Goal: Information Seeking & Learning: Learn about a topic

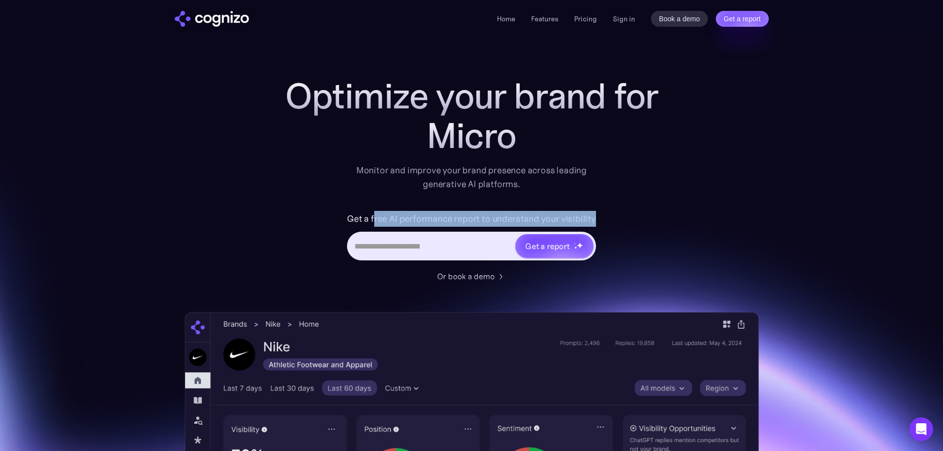
drag, startPoint x: 438, startPoint y: 220, endPoint x: 624, endPoint y: 226, distance: 185.7
click at [624, 226] on div "Get a free AI performance report to understand your visibility Get a report" at bounding box center [472, 240] width 396 height 59
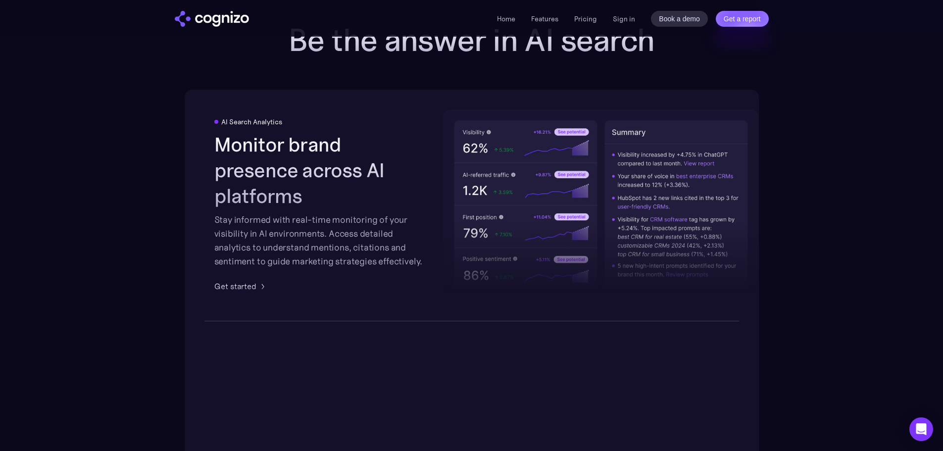
scroll to position [1535, 0]
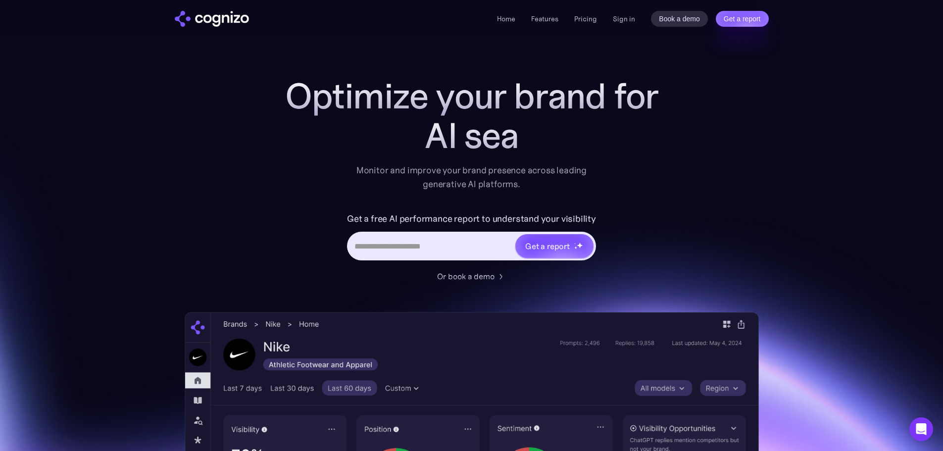
click at [566, 16] on ul "Home Features Pricing Book a demo Get a report" at bounding box center [547, 19] width 100 height 12
click at [583, 17] on link "Pricing" at bounding box center [585, 18] width 23 height 9
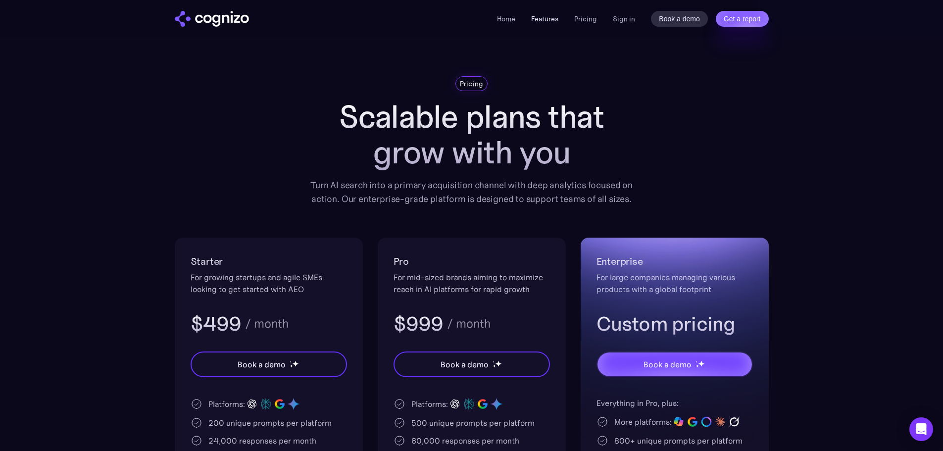
click at [543, 19] on link "Features" at bounding box center [544, 18] width 27 height 9
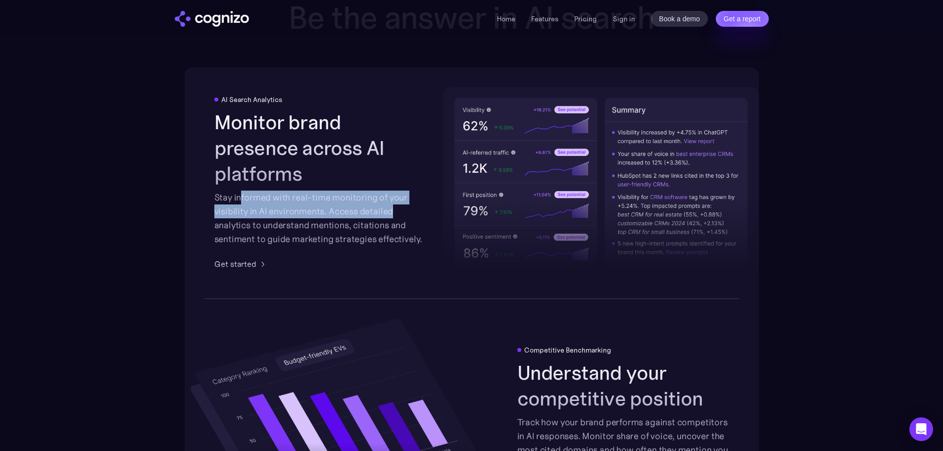
drag, startPoint x: 244, startPoint y: 184, endPoint x: 393, endPoint y: 195, distance: 149.4
click at [393, 195] on div "Stay informed with real-time monitoring of your visibility in AI environments. …" at bounding box center [320, 218] width 212 height 55
click at [369, 203] on div "Stay informed with real-time monitoring of your visibility in AI environments. …" at bounding box center [320, 218] width 212 height 55
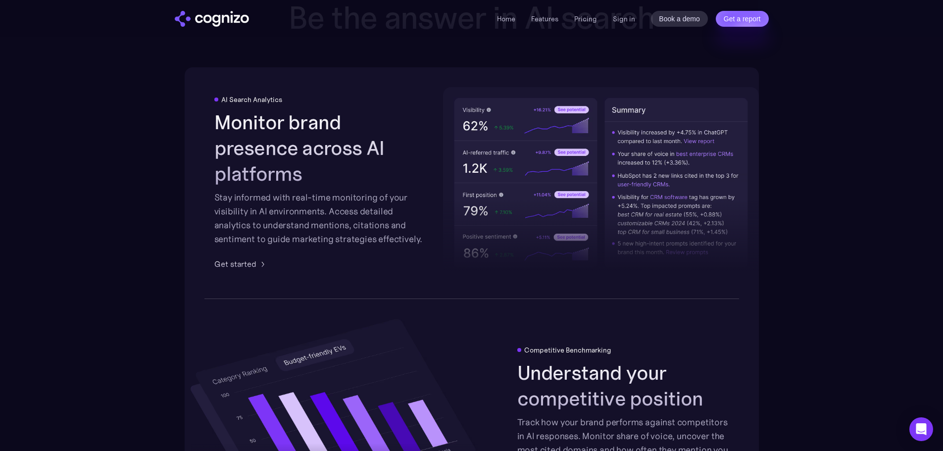
click at [263, 216] on div "Stay informed with real-time monitoring of your visibility in AI environments. …" at bounding box center [320, 218] width 212 height 55
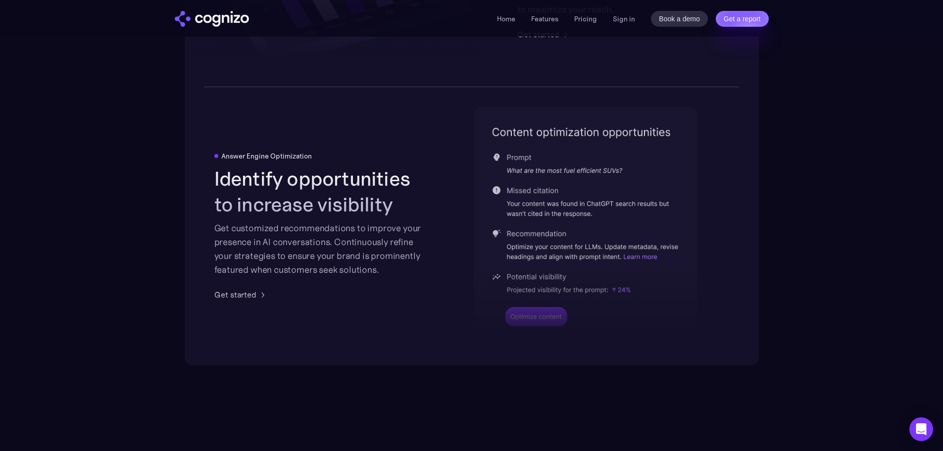
scroll to position [2038, 0]
